Goal: Task Accomplishment & Management: Complete application form

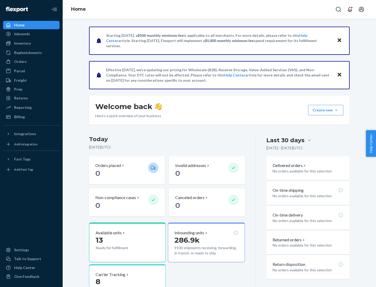
click at [337, 110] on button "Create new Create new inbound Create new order Create new product" at bounding box center [325, 110] width 35 height 10
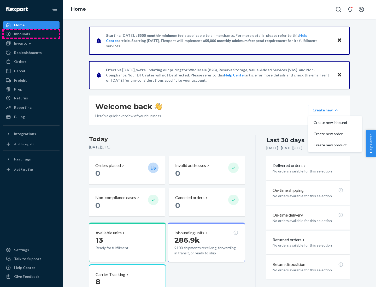
click at [31, 34] on div "Inbounds" at bounding box center [31, 33] width 55 height 7
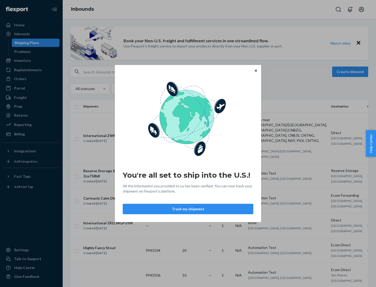
click at [188, 209] on button "Track my shipment" at bounding box center [188, 209] width 131 height 10
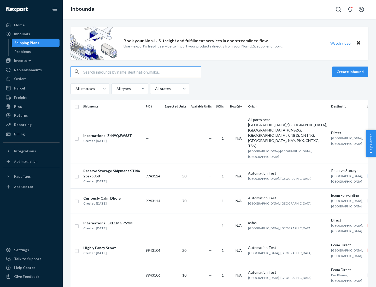
click at [351, 72] on button "Create inbound" at bounding box center [350, 72] width 36 height 10
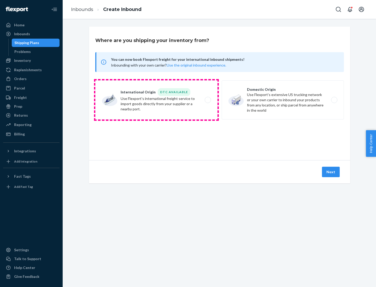
click at [157, 100] on label "International Origin DTC Available Use Flexport's international freight service…" at bounding box center [156, 99] width 122 height 39
click at [208, 100] on input "International Origin DTC Available Use Flexport's international freight service…" at bounding box center [209, 100] width 3 height 3
radio input "true"
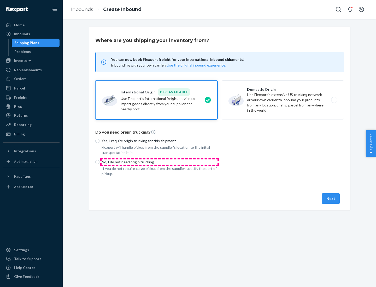
click at [160, 162] on p "No, I do not need origin trucking" at bounding box center [160, 162] width 116 height 5
click at [100, 162] on input "No, I do not need origin trucking" at bounding box center [97, 162] width 4 height 4
radio input "true"
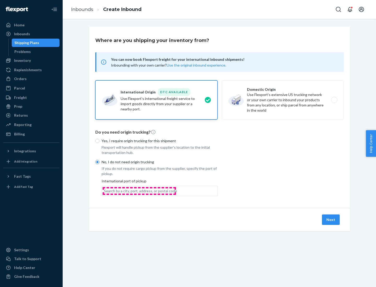
click at [139, 191] on div "Search by a city, port, address, or postal code" at bounding box center [140, 191] width 73 height 5
click at [105, 191] on input "Search by a city, port, address, or postal code" at bounding box center [104, 191] width 1 height 5
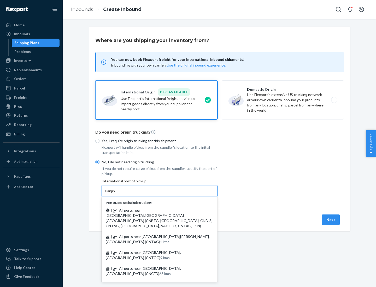
click at [154, 210] on span "| All ports near [GEOGRAPHIC_DATA]/[GEOGRAPHIC_DATA], [GEOGRAPHIC_DATA] (CNBZG,…" at bounding box center [159, 218] width 107 height 20
click at [116, 194] on input "Tianjin" at bounding box center [109, 191] width 11 height 5
type input "All ports near [GEOGRAPHIC_DATA]/[GEOGRAPHIC_DATA], [GEOGRAPHIC_DATA] (CNBZG, […"
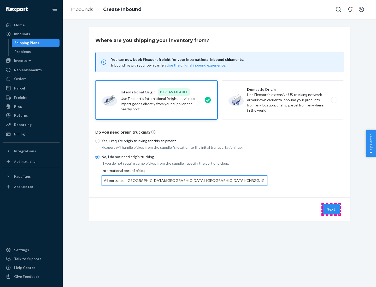
click at [331, 209] on button "Next" at bounding box center [331, 209] width 18 height 10
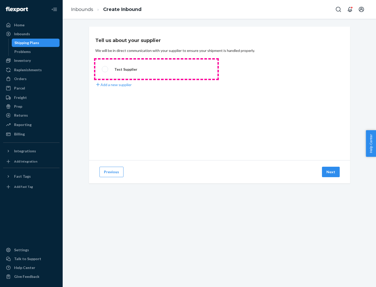
click at [157, 69] on label "Test Supplier" at bounding box center [156, 69] width 122 height 19
click at [105, 69] on input "Test Supplier" at bounding box center [103, 69] width 3 height 3
radio input "true"
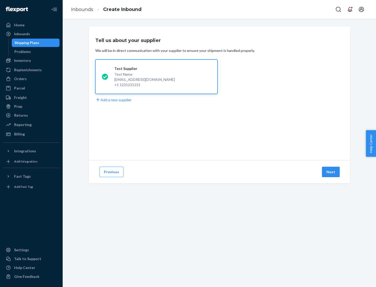
click at [331, 172] on button "Next" at bounding box center [331, 172] width 18 height 10
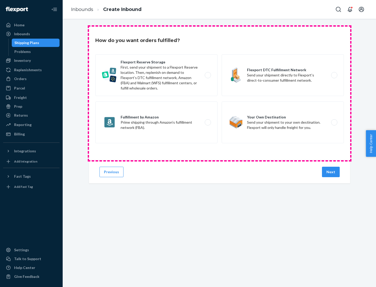
click at [220, 94] on div "Flexport Reserve Storage First, send your shipment to a Flexport Reserve locati…" at bounding box center [219, 99] width 249 height 90
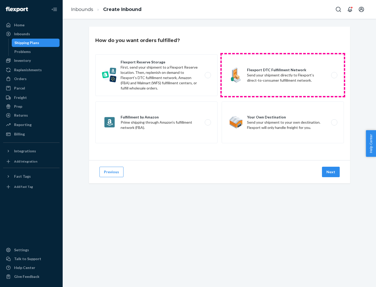
click at [283, 75] on label "Flexport DTC Fulfillment Network Send your shipment directly to Flexport’s dire…" at bounding box center [283, 75] width 122 height 42
click at [334, 75] on input "Flexport DTC Fulfillment Network Send your shipment directly to Flexport’s dire…" at bounding box center [335, 75] width 3 height 3
radio input "true"
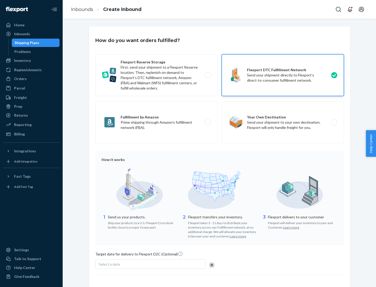
scroll to position [38, 0]
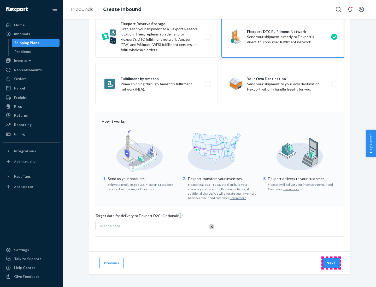
click at [331, 263] on button "Next" at bounding box center [331, 263] width 18 height 10
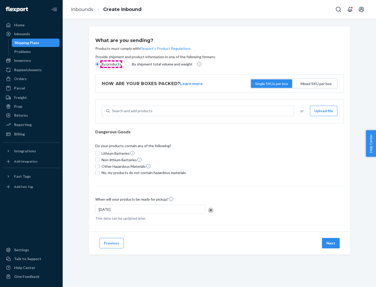
click at [111, 64] on p "By products" at bounding box center [112, 64] width 20 height 5
click at [100, 64] on input "By products" at bounding box center [97, 64] width 4 height 4
click at [131, 111] on div "Search and add products" at bounding box center [132, 110] width 41 height 5
click at [113, 111] on input "Search and add products" at bounding box center [112, 110] width 1 height 5
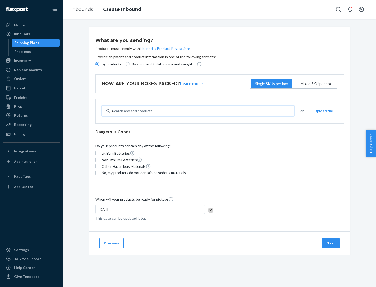
type input "basic"
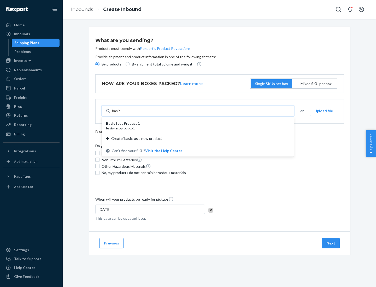
click at [196, 124] on div "Basic Test Product 1" at bounding box center [196, 123] width 180 height 5
click at [121, 114] on input "basic" at bounding box center [116, 110] width 9 height 5
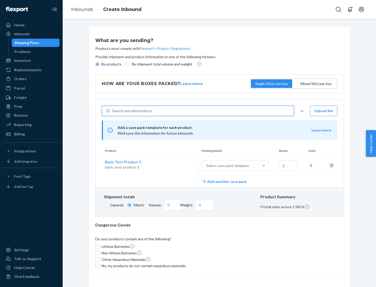
scroll to position [13, 0]
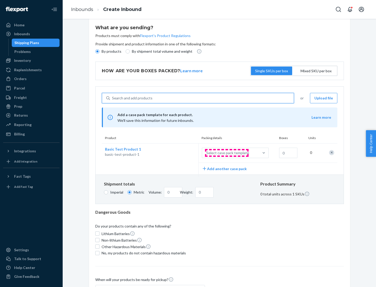
click at [227, 153] on div "Select case pack template" at bounding box center [227, 153] width 43 height 5
click at [181, 153] on input "Select case pack template" at bounding box center [181, 153] width 0 height 0
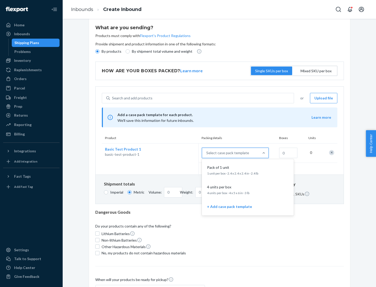
scroll to position [30, 0]
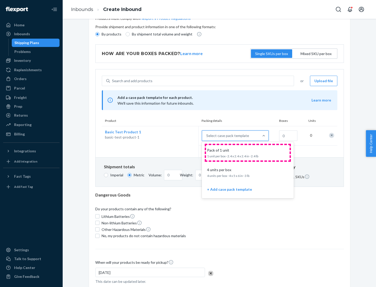
click at [248, 153] on div "Pack of 1 unit" at bounding box center [247, 150] width 84 height 5
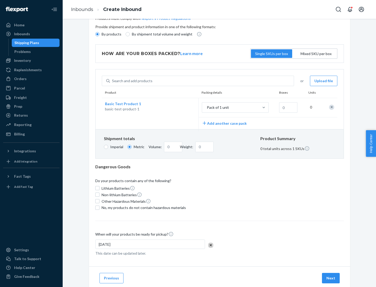
scroll to position [0, 0]
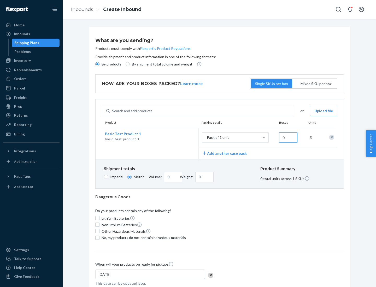
type input "1.09"
type input "10"
type input "0.02"
type input "108.86"
type input "1000"
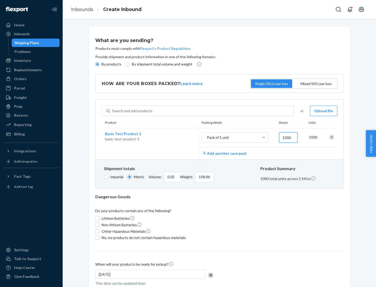
type input "0.23"
type input "1088.62"
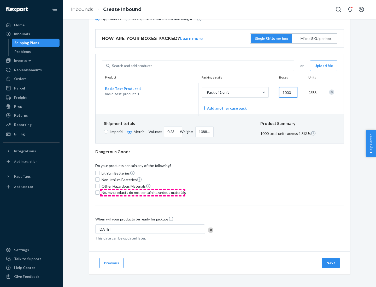
type input "1000"
click at [143, 193] on span "No, my products do not contain hazardous materials" at bounding box center [144, 192] width 84 height 5
click at [100, 193] on input "No, my products do not contain hazardous materials" at bounding box center [97, 193] width 4 height 4
checkbox input "true"
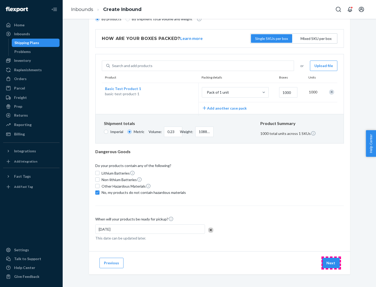
click at [331, 263] on button "Next" at bounding box center [331, 263] width 18 height 10
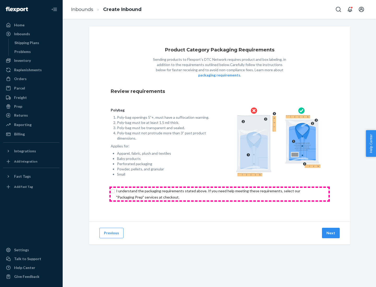
click at [220, 194] on input "checkbox" at bounding box center [220, 194] width 218 height 13
checkbox input "true"
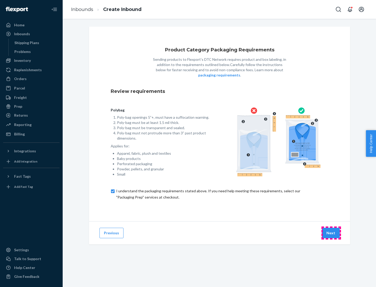
click at [331, 233] on button "Next" at bounding box center [331, 233] width 18 height 10
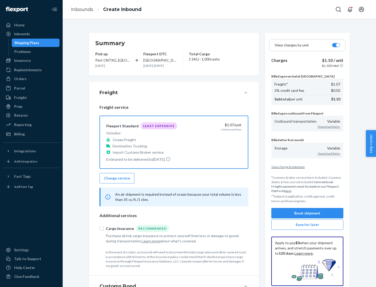
scroll to position [60, 0]
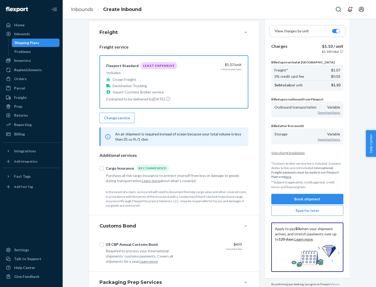
click at [308, 199] on button "Book shipment" at bounding box center [308, 199] width 72 height 10
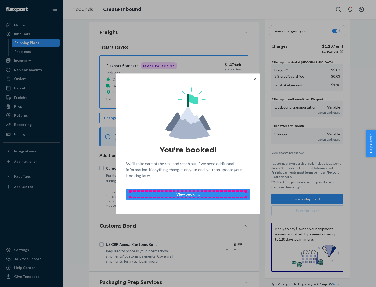
click at [188, 194] on p "View booking" at bounding box center [188, 194] width 115 height 5
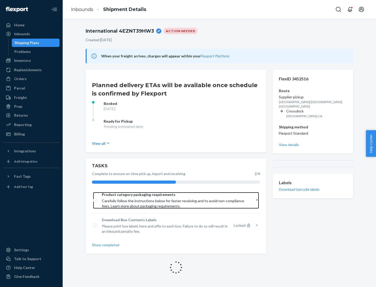
click at [174, 195] on span "Product category packaging requirements" at bounding box center [174, 194] width 145 height 5
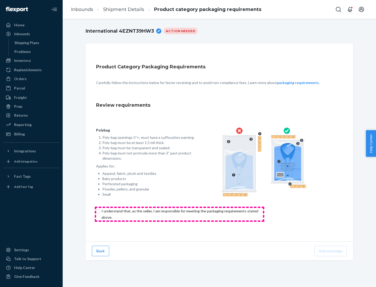
click at [180, 214] on input "checkbox" at bounding box center [183, 214] width 174 height 13
checkbox input "true"
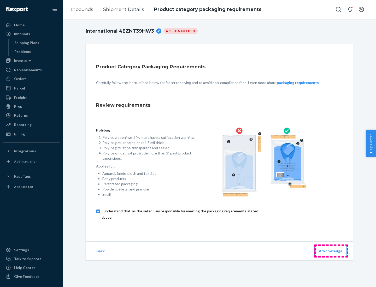
click at [331, 251] on button "Acknowledge" at bounding box center [331, 251] width 32 height 10
